Goal: Task Accomplishment & Management: Use online tool/utility

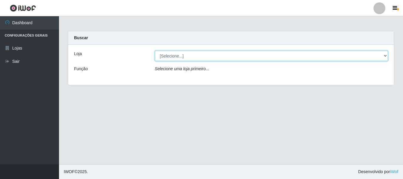
click at [174, 57] on select "[Selecione...] [GEOGRAPHIC_DATA] [GEOGRAPHIC_DATA]" at bounding box center [272, 56] width 234 height 10
select select "64"
click at [155, 51] on select "[Selecione...] [GEOGRAPHIC_DATA] [GEOGRAPHIC_DATA]" at bounding box center [272, 56] width 234 height 10
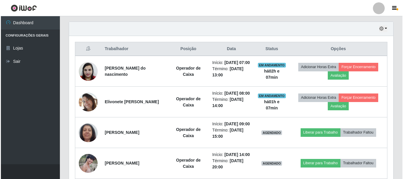
scroll to position [207, 0]
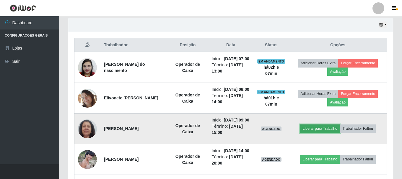
click at [320, 133] on button "Liberar para Trabalho" at bounding box center [320, 129] width 40 height 8
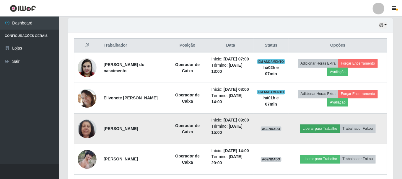
scroll to position [123, 322]
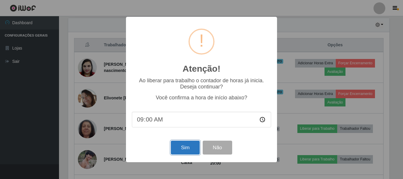
click at [179, 150] on button "Sim" at bounding box center [185, 148] width 29 height 14
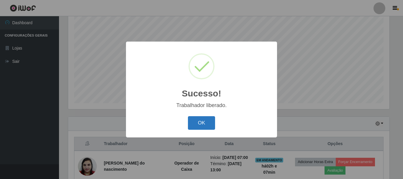
click at [192, 123] on button "OK" at bounding box center [201, 123] width 27 height 14
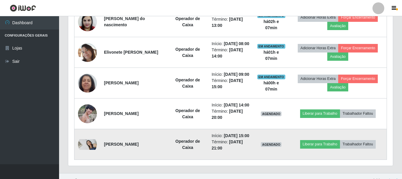
scroll to position [196, 0]
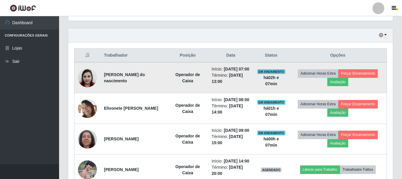
drag, startPoint x: 102, startPoint y: 78, endPoint x: 170, endPoint y: 88, distance: 68.9
click at [167, 88] on td "[PERSON_NAME] do nascimento" at bounding box center [133, 77] width 67 height 31
copy strong "[PERSON_NAME] do nascimento"
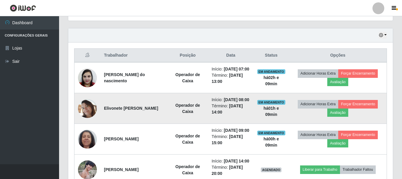
drag, startPoint x: 103, startPoint y: 119, endPoint x: 164, endPoint y: 120, distance: 60.2
click at [164, 120] on td "Elivonete [PERSON_NAME]" at bounding box center [133, 108] width 67 height 31
copy strong "Elivonete [PERSON_NAME]"
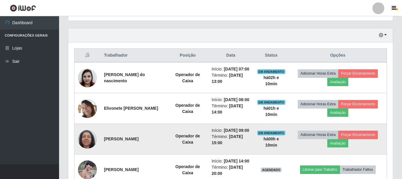
drag, startPoint x: 102, startPoint y: 151, endPoint x: 157, endPoint y: 155, distance: 54.7
click at [157, 155] on td "[PERSON_NAME]" at bounding box center [133, 139] width 67 height 31
copy strong "[PERSON_NAME]"
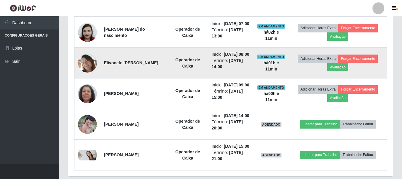
scroll to position [255, 0]
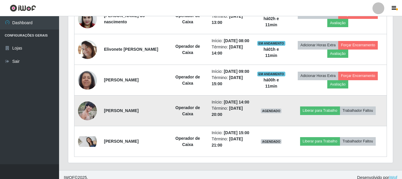
drag, startPoint x: 115, startPoint y: 131, endPoint x: 167, endPoint y: 133, distance: 52.3
click at [167, 126] on td "[PERSON_NAME]" at bounding box center [133, 111] width 67 height 31
copy strong "[PERSON_NAME]"
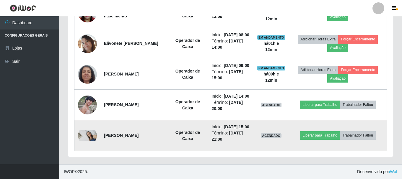
scroll to position [292, 0]
drag, startPoint x: 103, startPoint y: 132, endPoint x: 167, endPoint y: 139, distance: 64.1
click at [167, 139] on td "[PERSON_NAME]" at bounding box center [133, 135] width 67 height 31
copy strong "[PERSON_NAME]"
